Goal: Book appointment/travel/reservation

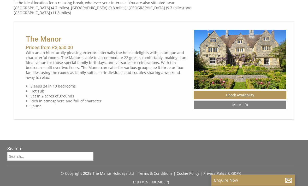
scroll to position [339, 0]
click at [248, 94] on link "Check Availability" at bounding box center [240, 95] width 93 height 8
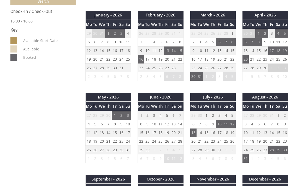
scroll to position [264, 0]
click at [115, 149] on td "29" at bounding box center [115, 150] width 7 height 9
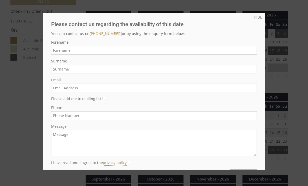
scroll to position [0, 0]
click at [258, 17] on link "HIDE" at bounding box center [258, 17] width 8 height 5
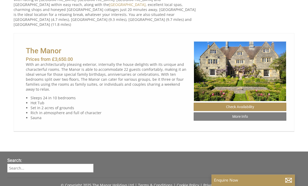
scroll to position [324, 0]
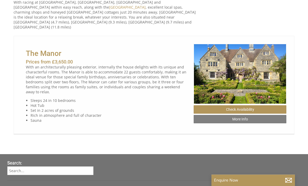
click at [246, 118] on link "More Info" at bounding box center [240, 119] width 93 height 8
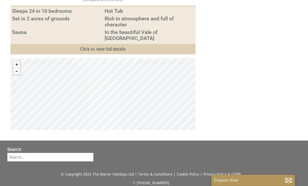
scroll to position [369, 0]
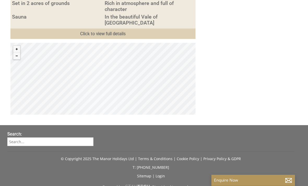
click at [118, 35] on link "Click to view full details" at bounding box center [102, 33] width 185 height 11
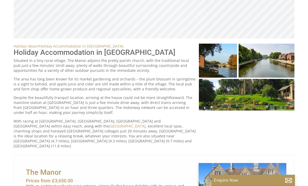
scroll to position [0, 5]
